Goal: Contribute content: Add original content to the website for others to see

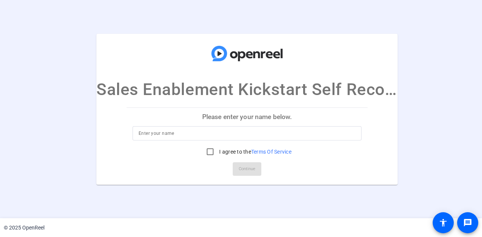
click at [199, 137] on input at bounding box center [246, 133] width 217 height 9
type input "[PERSON_NAME]"
click at [205, 153] on input "I agree to the Terms Of Service" at bounding box center [209, 151] width 15 height 15
checkbox input "true"
click at [248, 169] on span "Continue" at bounding box center [247, 169] width 17 height 11
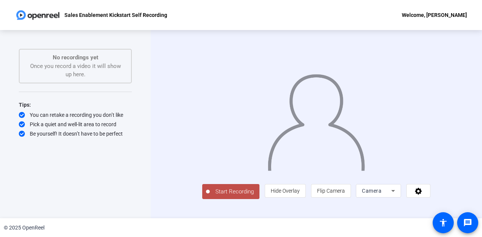
click at [210, 196] on span "Start Recording" at bounding box center [235, 192] width 50 height 9
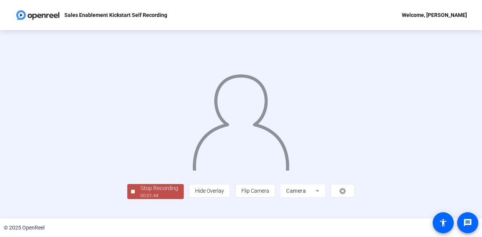
scroll to position [38, 0]
click at [140, 199] on div "00:01:47" at bounding box center [159, 196] width 38 height 7
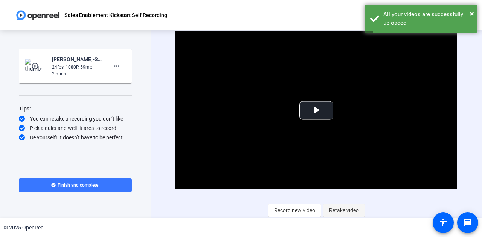
click at [337, 209] on span "Retake video" at bounding box center [344, 211] width 30 height 14
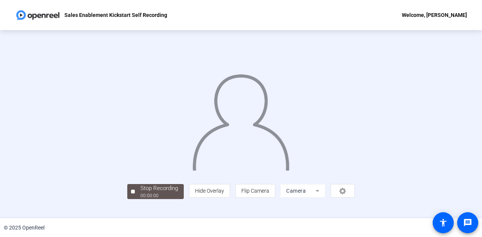
scroll to position [38, 0]
click at [140, 199] on div "00:03:03" at bounding box center [159, 196] width 38 height 7
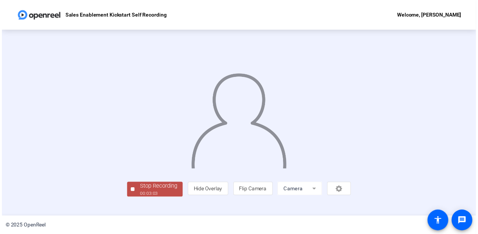
scroll to position [0, 0]
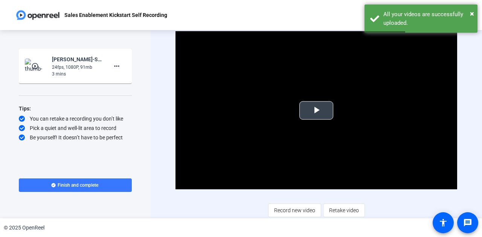
click at [316, 111] on span "Video Player" at bounding box center [316, 111] width 0 height 0
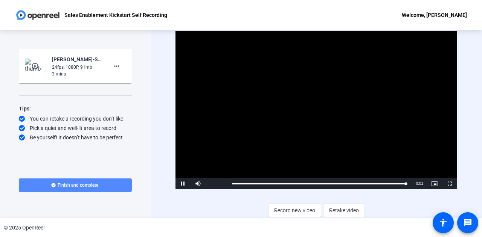
click at [84, 187] on span "Finish and complete" at bounding box center [78, 185] width 41 height 6
